Goal: Task Accomplishment & Management: Manage account settings

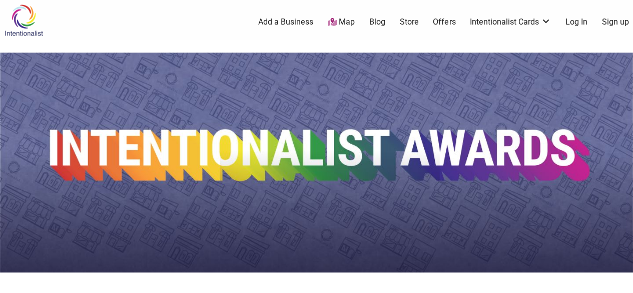
click at [580, 21] on link "Log In" at bounding box center [576, 22] width 22 height 11
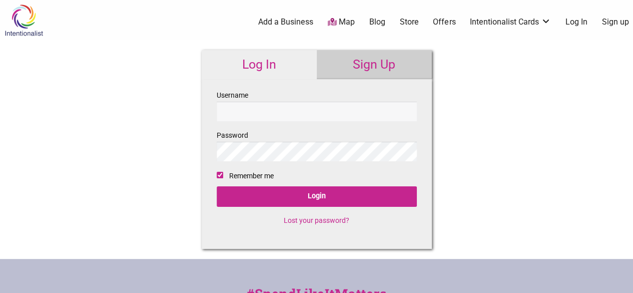
checkbox input "true"
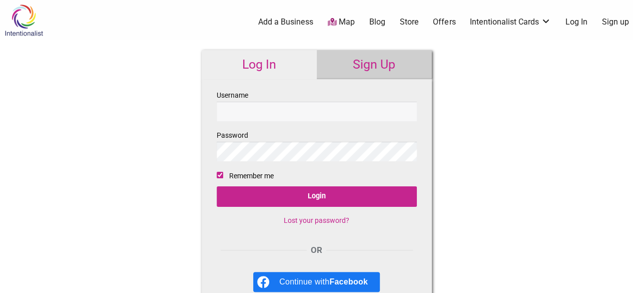
click at [233, 103] on input "Username" at bounding box center [317, 112] width 200 height 20
type input "[PERSON_NAME][EMAIL_ADDRESS][DOMAIN_NAME]"
click at [311, 220] on link "Lost your password?" at bounding box center [317, 220] width 66 height 8
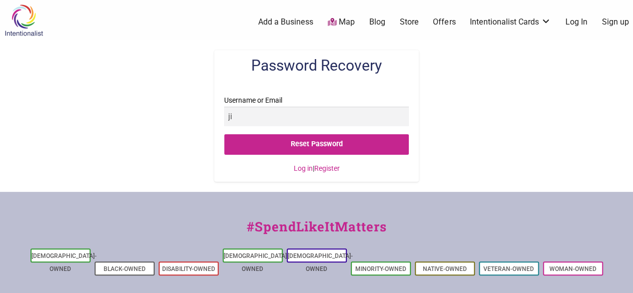
type input "[PERSON_NAME][EMAIL_ADDRESS][DOMAIN_NAME]"
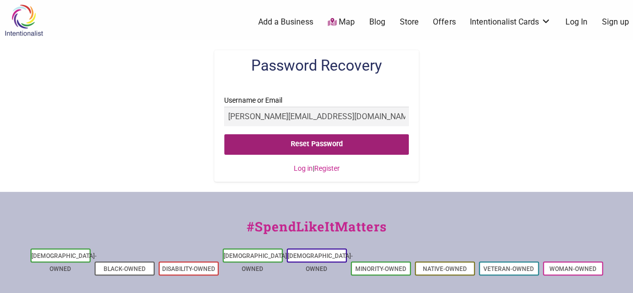
click at [292, 149] on input "Reset Password" at bounding box center [316, 144] width 184 height 21
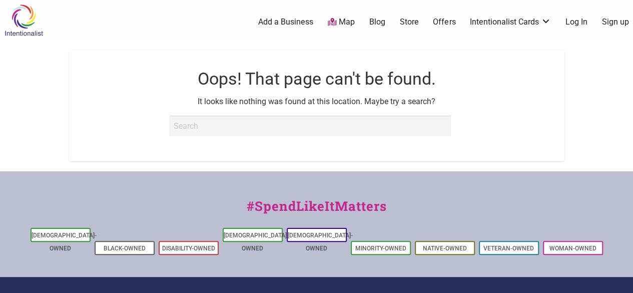
click at [578, 22] on link "Log In" at bounding box center [576, 22] width 22 height 11
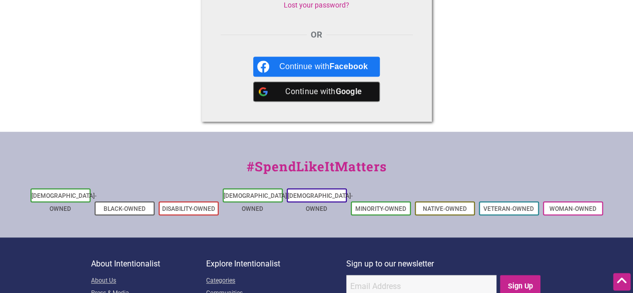
scroll to position [215, 0]
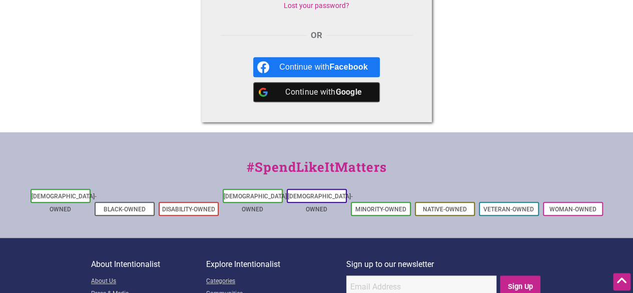
click at [287, 91] on div "Continue with Google" at bounding box center [323, 92] width 89 height 20
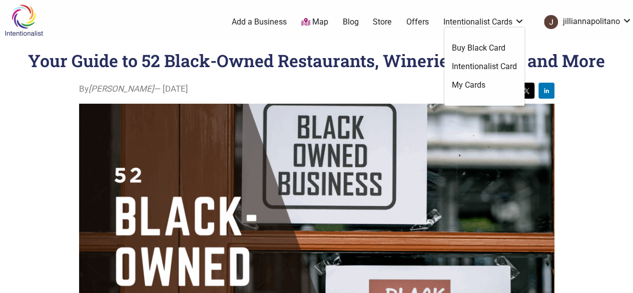
click at [492, 88] on link "My Cards" at bounding box center [484, 85] width 65 height 11
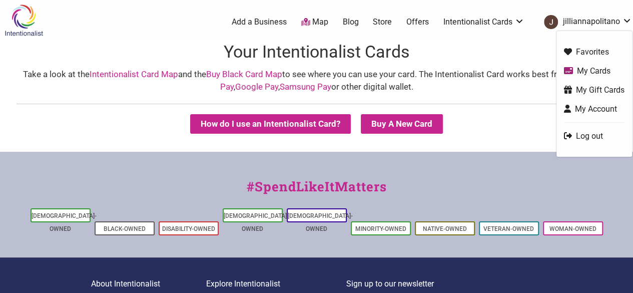
click at [572, 22] on link "jilliannapolitano" at bounding box center [585, 22] width 93 height 18
click at [588, 112] on link "My Account" at bounding box center [594, 109] width 61 height 12
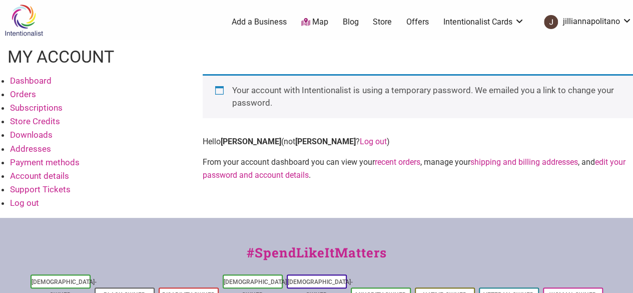
click at [34, 80] on link "Dashboard" at bounding box center [31, 81] width 42 height 10
click at [30, 93] on link "Orders" at bounding box center [23, 94] width 26 height 10
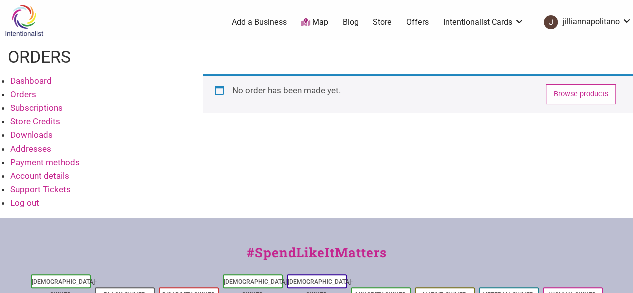
click at [47, 174] on link "Account details" at bounding box center [39, 176] width 59 height 10
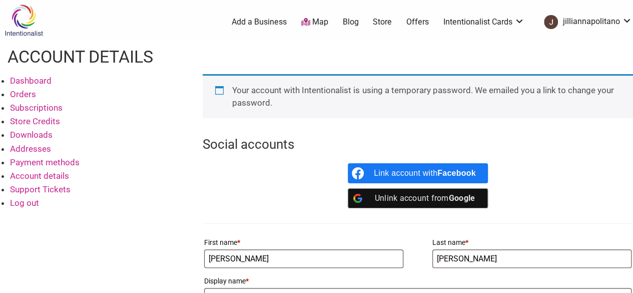
click at [78, 36] on div "Intentionalist Spend like it matters 0 Add a Business Map Blog Store Offers Int…" at bounding box center [316, 20] width 633 height 40
click at [22, 16] on img at bounding box center [24, 20] width 48 height 33
